Goal: Task Accomplishment & Management: Complete application form

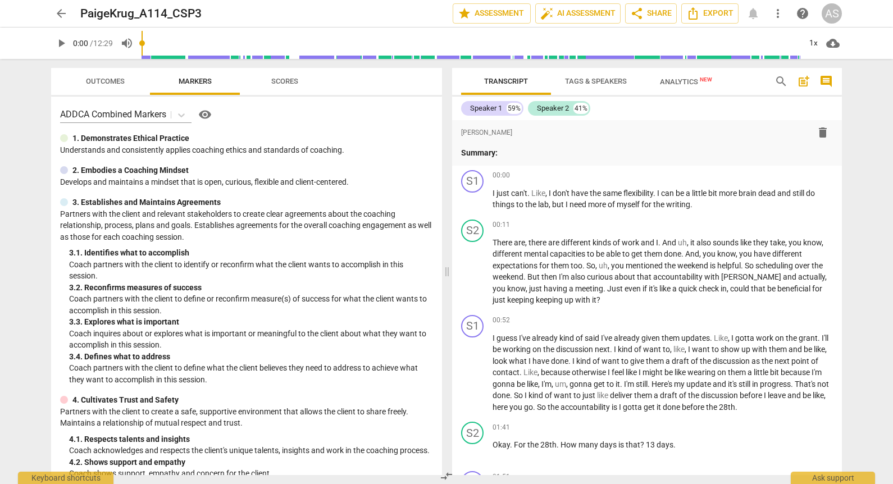
click at [57, 12] on span "arrow_back" at bounding box center [60, 13] width 13 height 13
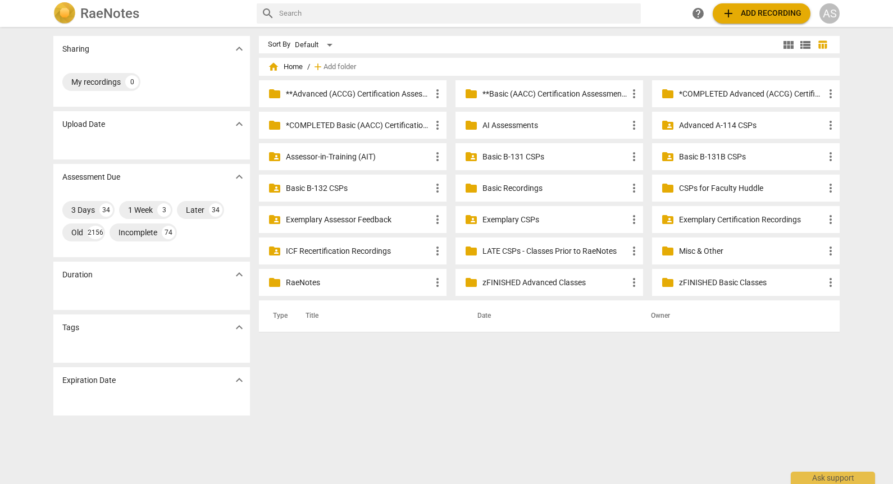
click at [714, 125] on p "Advanced A-114 CSPs" at bounding box center [751, 126] width 145 height 12
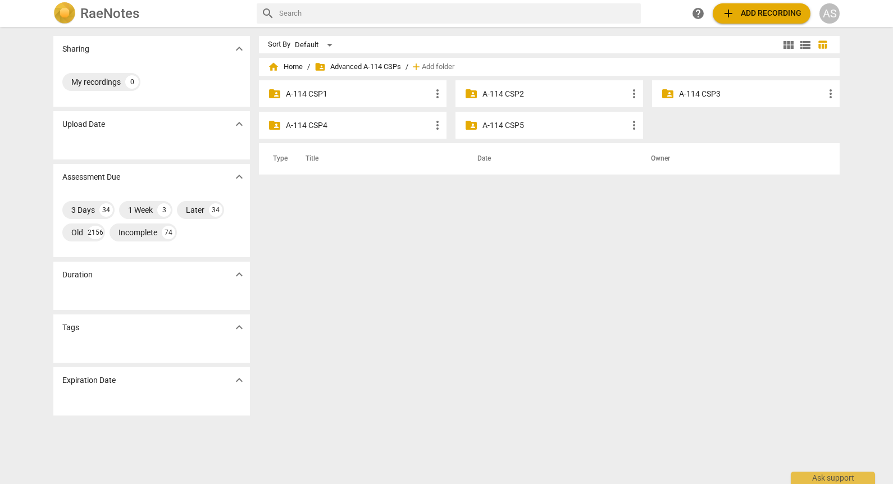
click at [700, 95] on p "A-114 CSP3" at bounding box center [751, 94] width 145 height 12
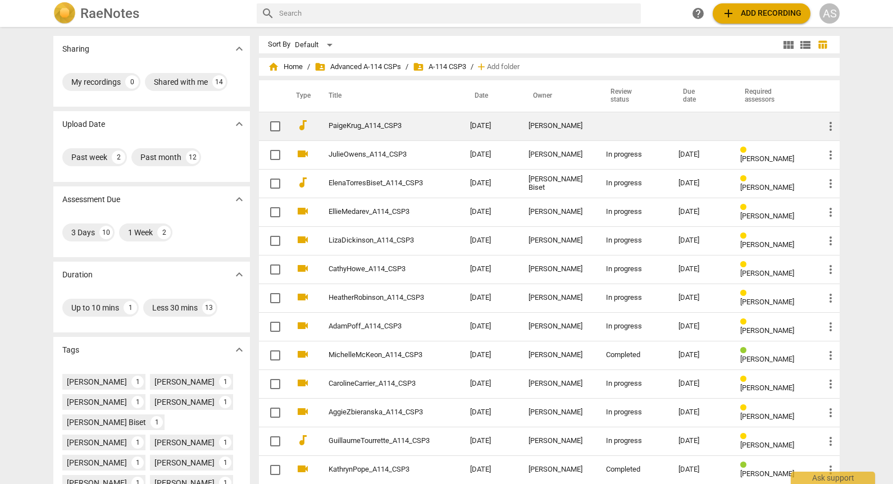
click at [487, 126] on td "[DATE]" at bounding box center [490, 126] width 58 height 29
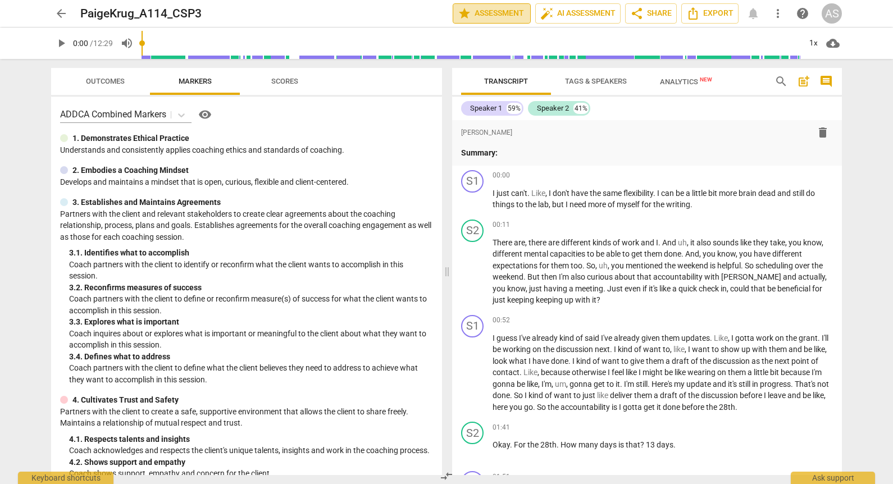
click at [506, 16] on span "star Assessment" at bounding box center [492, 13] width 68 height 13
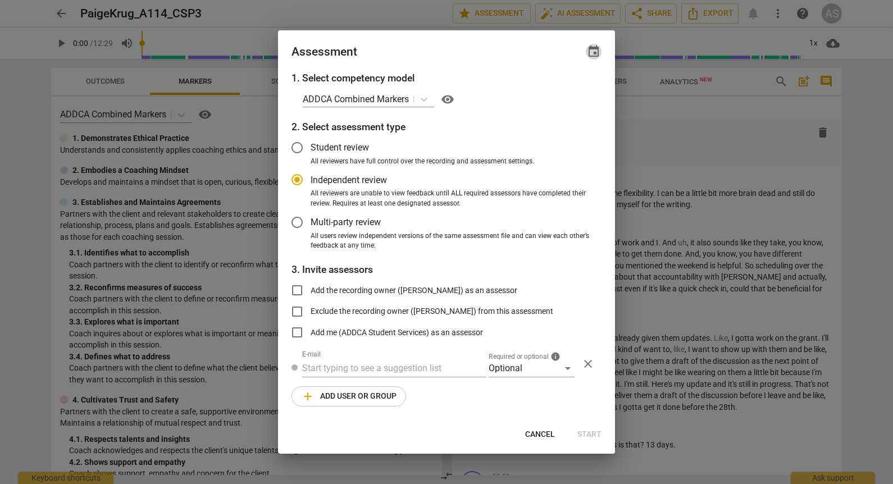
click at [587, 51] on span "event" at bounding box center [594, 51] width 16 height 13
radio input "false"
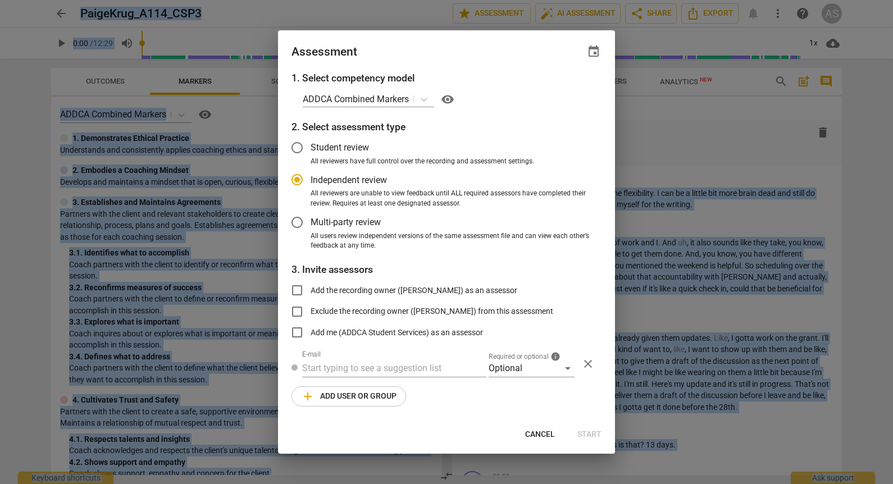
click at [586, 53] on span "event" at bounding box center [594, 51] width 16 height 13
click at [558, 94] on input "date" at bounding box center [526, 90] width 79 height 16
type input "[DATE]"
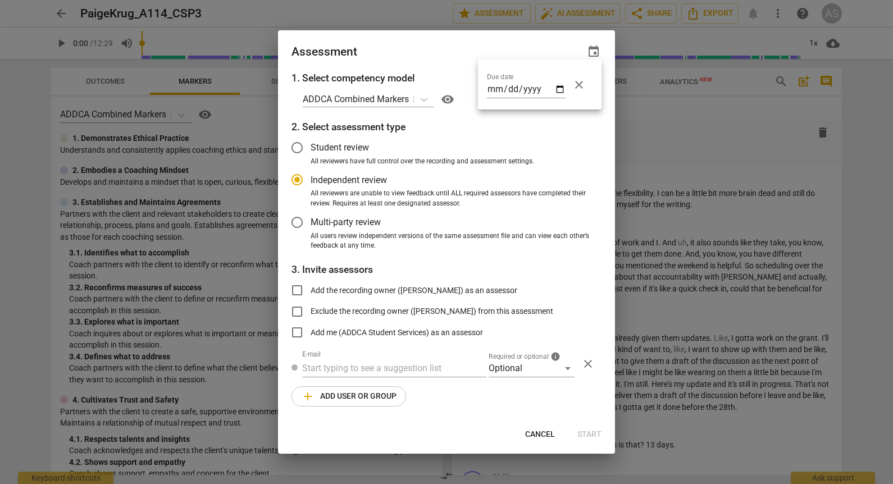
click at [387, 57] on div at bounding box center [446, 242] width 893 height 484
click at [545, 371] on div "Optional" at bounding box center [532, 369] width 86 height 18
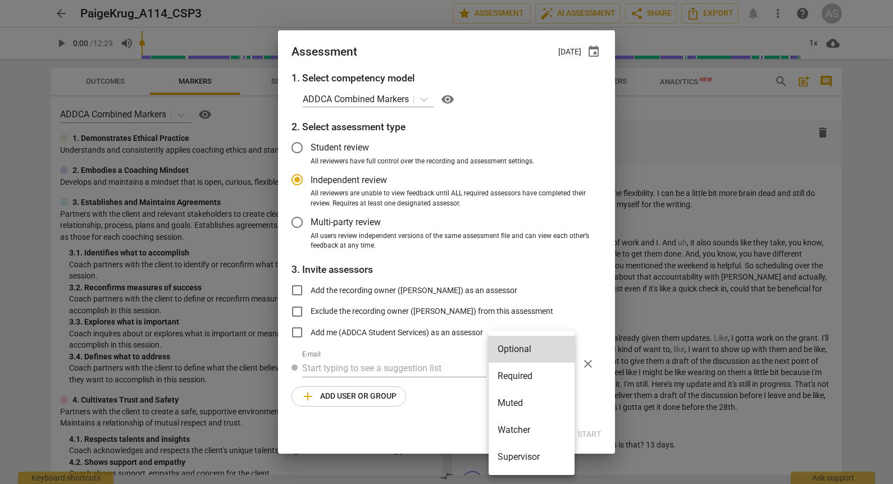
click at [544, 373] on li "Required" at bounding box center [532, 376] width 86 height 27
radio input "false"
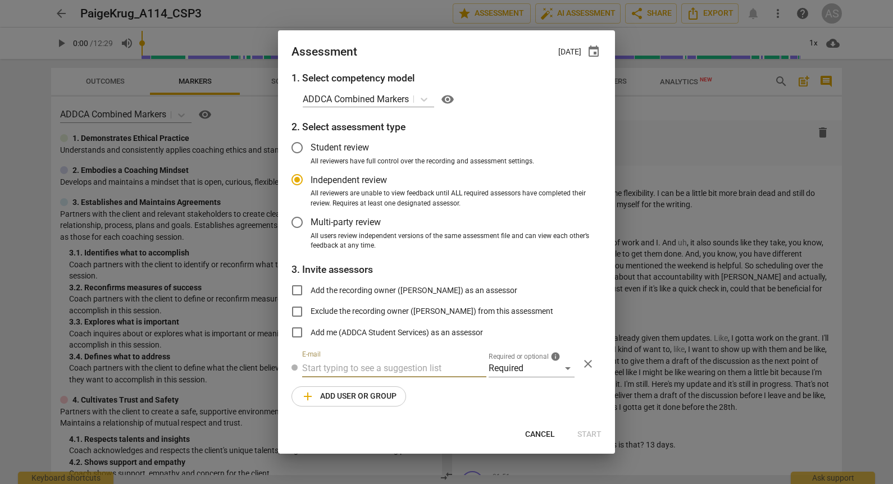
click at [360, 369] on input "text" at bounding box center [394, 369] width 184 height 18
type input "[PERSON_NAME]"
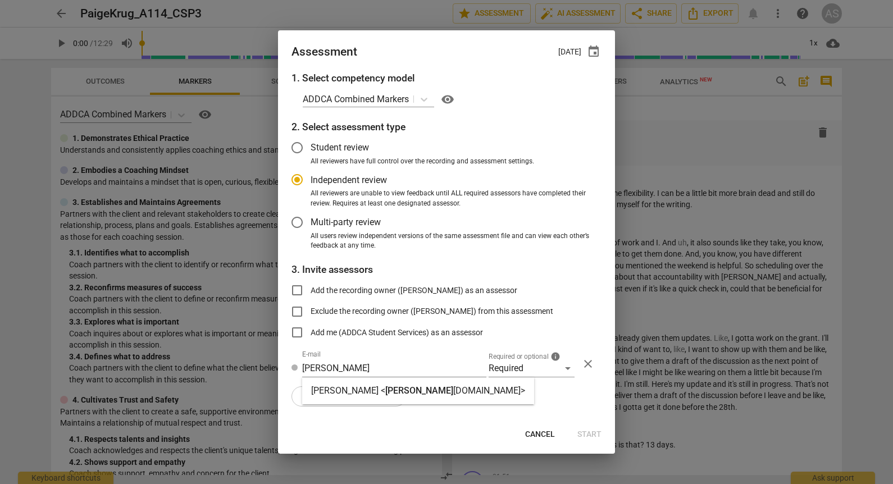
click at [385, 395] on span "[PERSON_NAME]" at bounding box center [419, 390] width 68 height 11
radio input "false"
type input "[PERSON_NAME] <[PERSON_NAME][EMAIL_ADDRESS][DOMAIN_NAME]>"
click at [370, 397] on span "add Add user or group" at bounding box center [349, 396] width 96 height 13
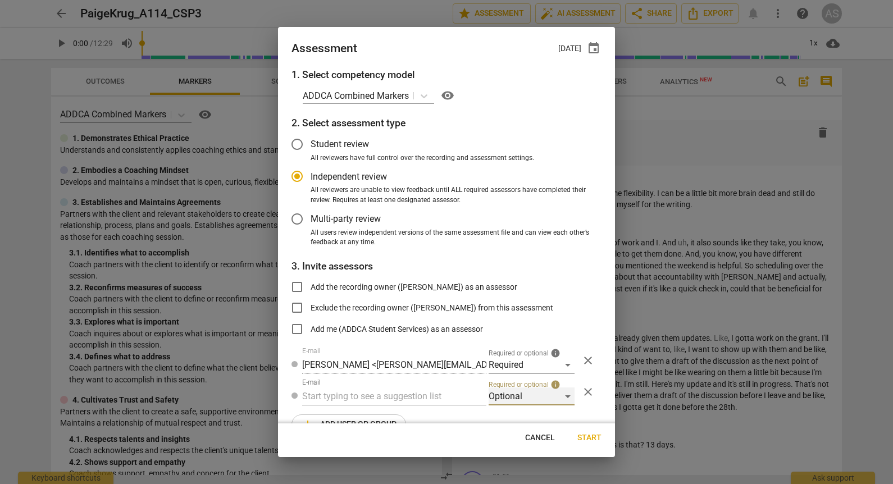
click at [529, 393] on div "Optional" at bounding box center [532, 397] width 86 height 18
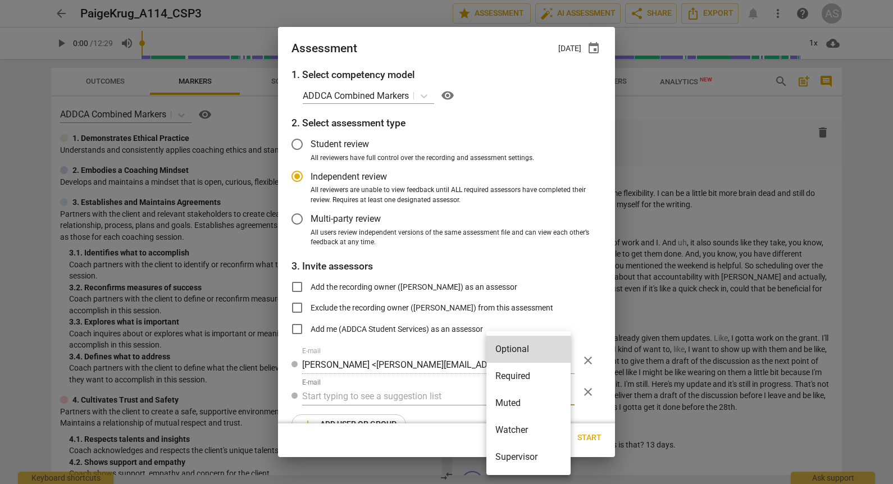
click at [523, 406] on li "Muted" at bounding box center [529, 403] width 84 height 27
radio input "false"
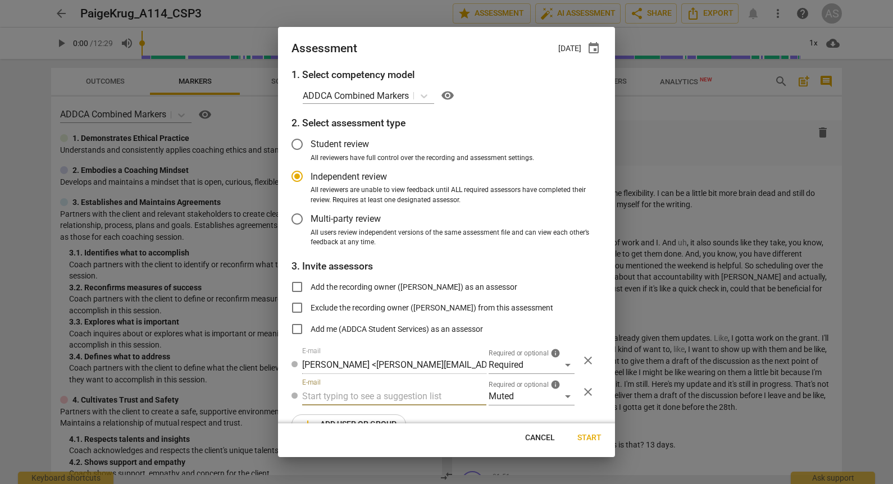
click at [372, 394] on input "text" at bounding box center [394, 397] width 184 height 18
type input "A-114"
click at [375, 417] on span "A-114" at bounding box center [363, 418] width 24 height 11
radio input "false"
type input "Advanced A-114 CSPs"
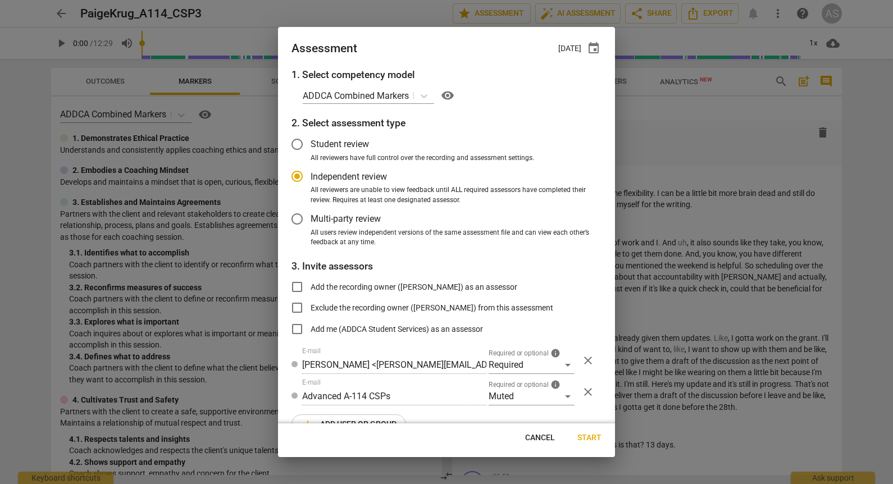
click at [597, 436] on span "Start" at bounding box center [590, 438] width 24 height 11
radio input "false"
type input "[PERSON_NAME] <[PERSON_NAME][EMAIL_ADDRESS][DOMAIN_NAME]>"
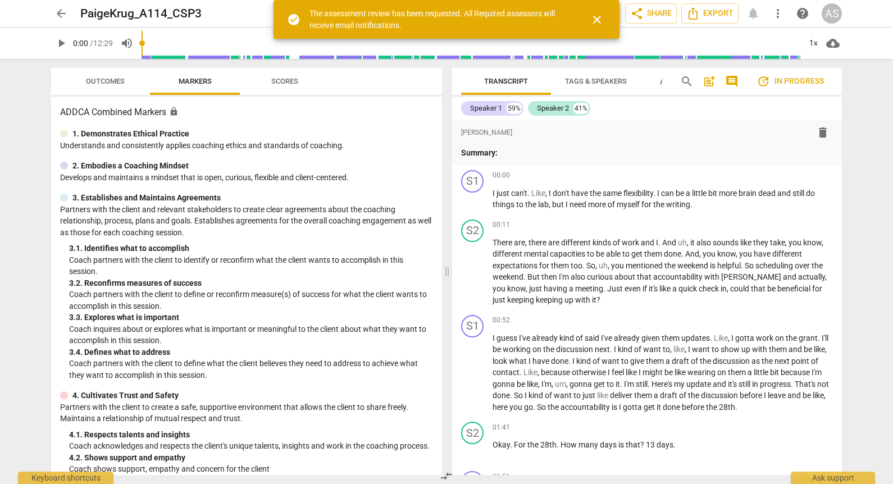
click at [65, 13] on span "arrow_back" at bounding box center [60, 13] width 13 height 13
